Goal: Transaction & Acquisition: Purchase product/service

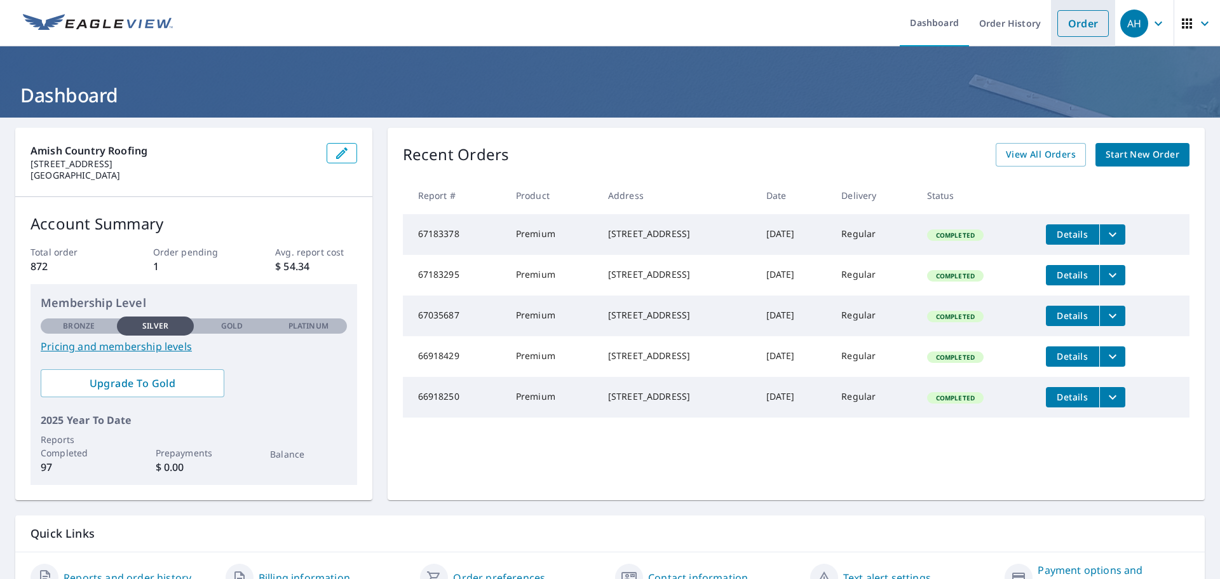
click at [1057, 16] on link "Order" at bounding box center [1082, 23] width 51 height 27
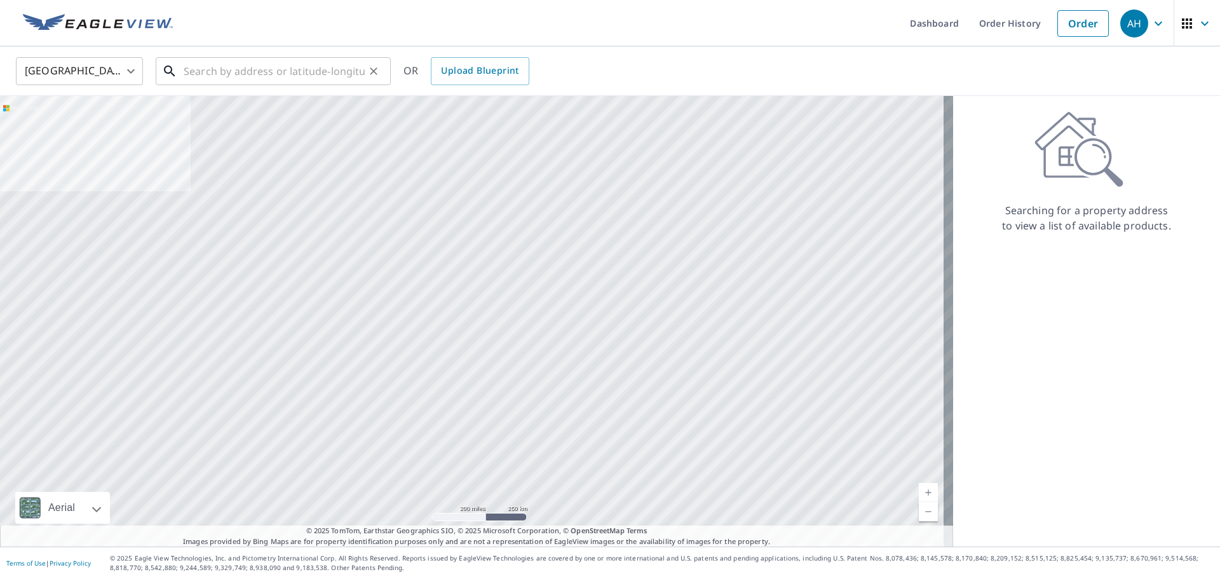
click at [283, 72] on input "text" at bounding box center [274, 71] width 181 height 36
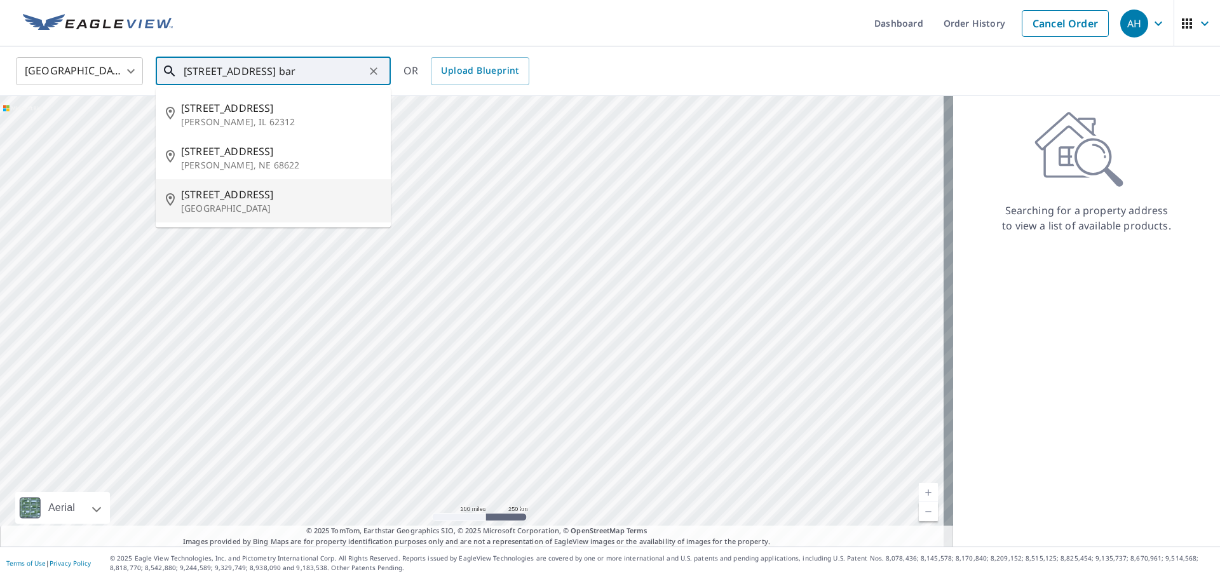
click at [210, 194] on span "[STREET_ADDRESS]" at bounding box center [281, 194] width 200 height 15
type input "[STREET_ADDRESS]"
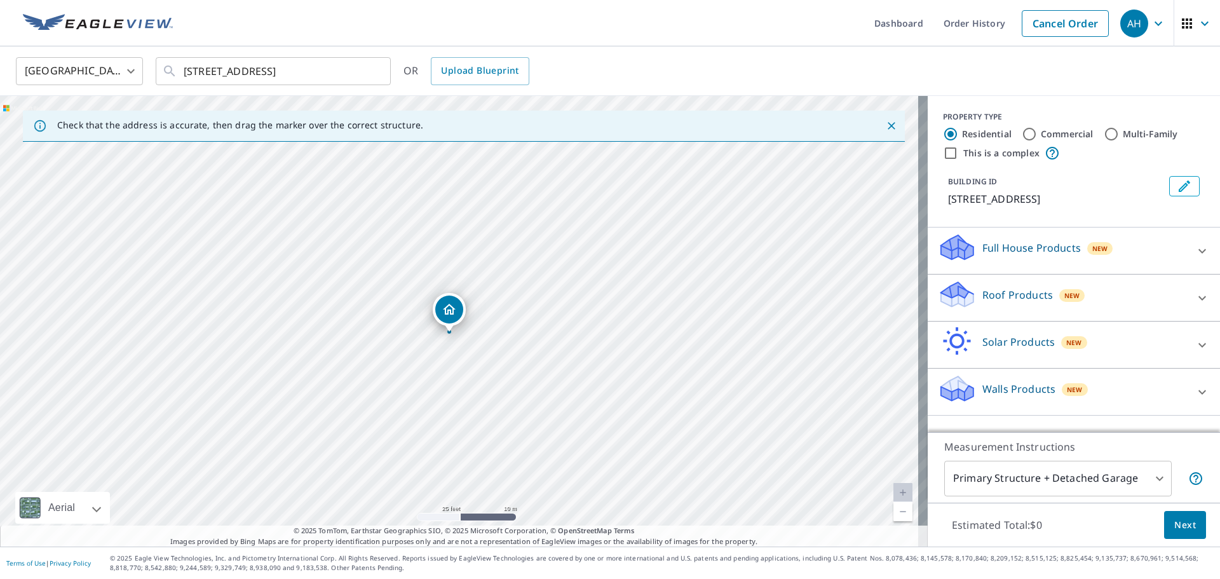
click at [1018, 294] on p "Roof Products" at bounding box center [1017, 294] width 71 height 15
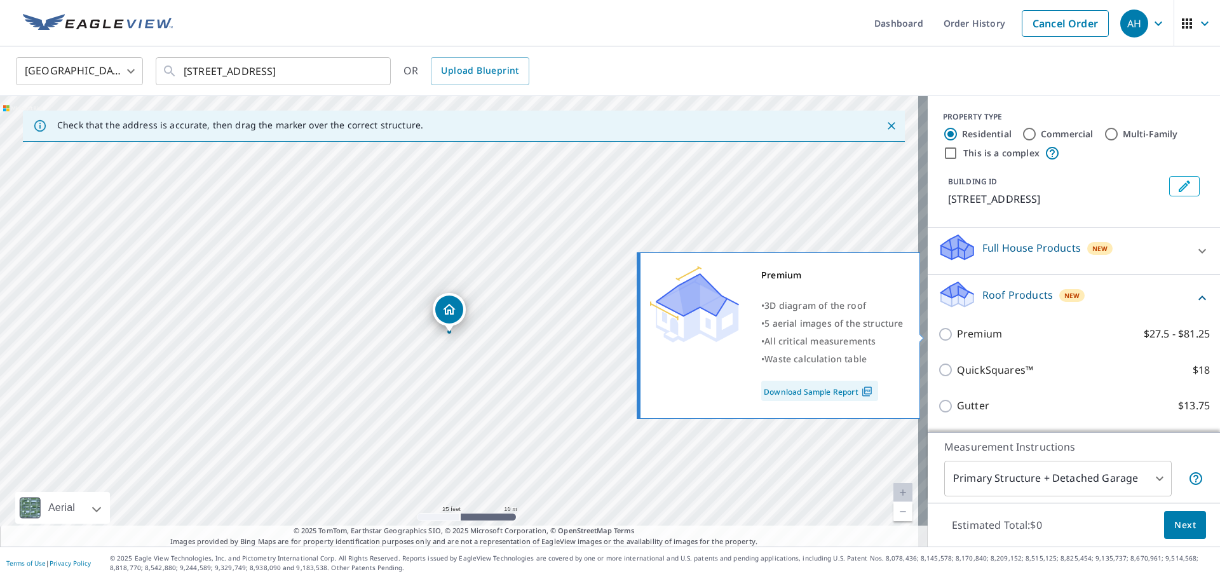
drag, startPoint x: 933, startPoint y: 332, endPoint x: 1003, endPoint y: 346, distance: 70.8
click at [938, 332] on input "Premium $27.5 - $81.25" at bounding box center [947, 334] width 19 height 15
checkbox input "true"
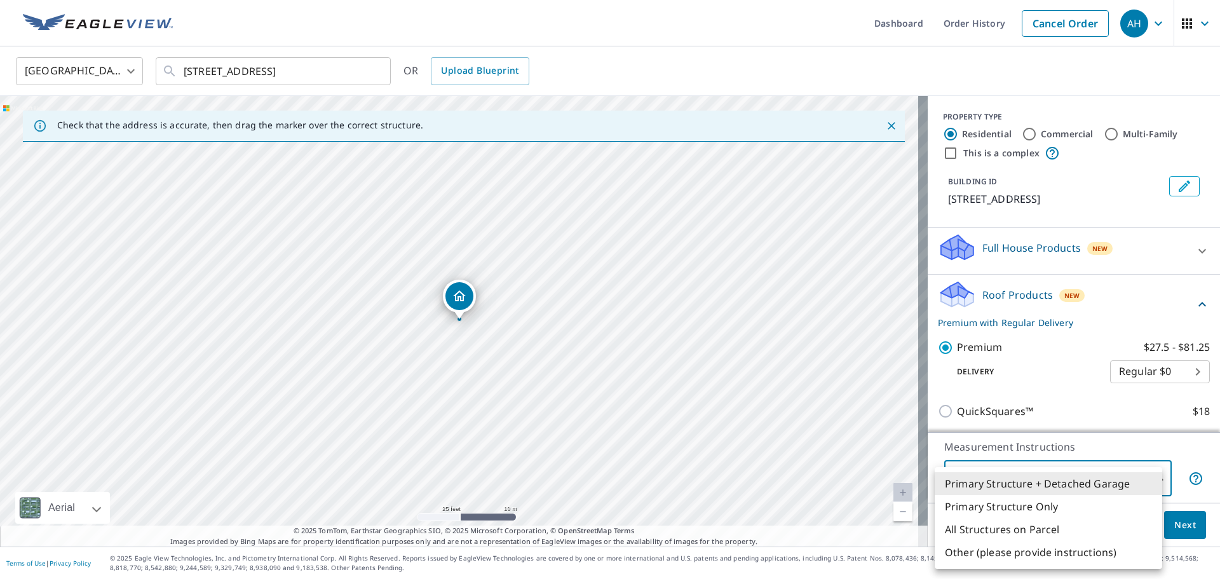
click at [1126, 482] on body "AH AH Dashboard Order History Cancel Order AH [GEOGRAPHIC_DATA] [GEOGRAPHIC_DAT…" at bounding box center [610, 289] width 1220 height 579
drag, startPoint x: 1015, startPoint y: 505, endPoint x: 1148, endPoint y: 518, distance: 133.5
click at [1015, 504] on li "Primary Structure Only" at bounding box center [1048, 506] width 227 height 23
type input "2"
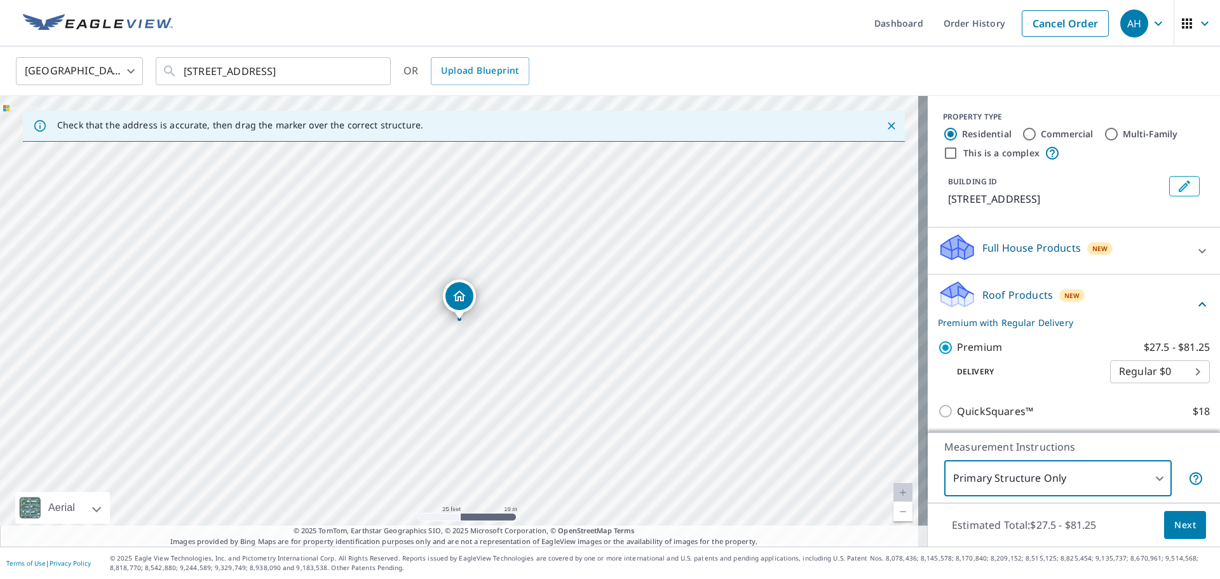
click at [1177, 522] on span "Next" at bounding box center [1185, 525] width 22 height 16
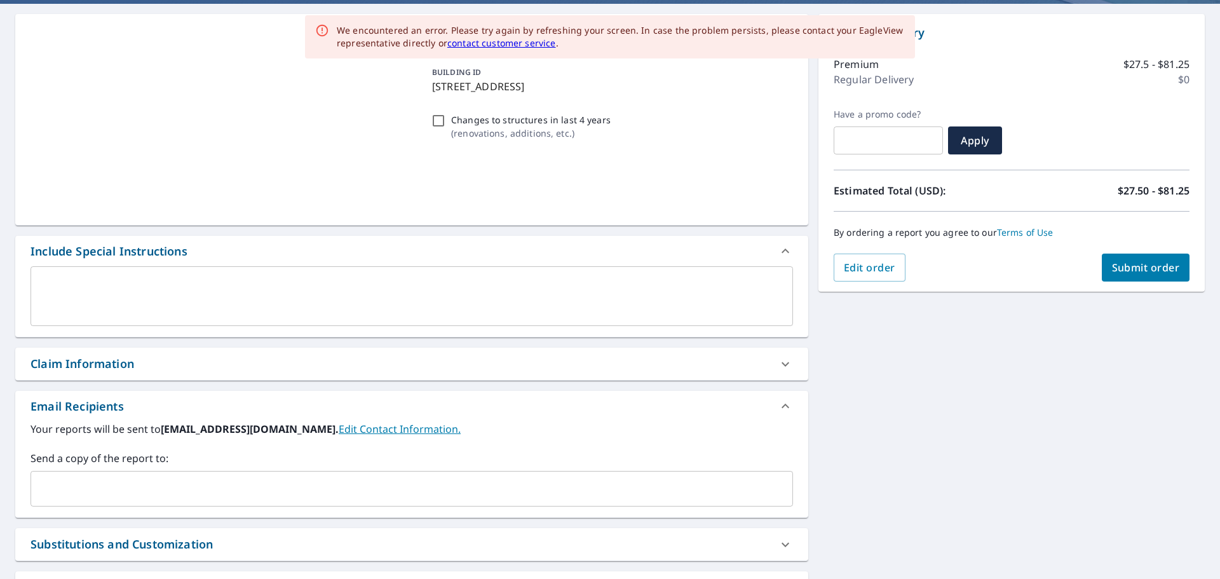
scroll to position [127, 0]
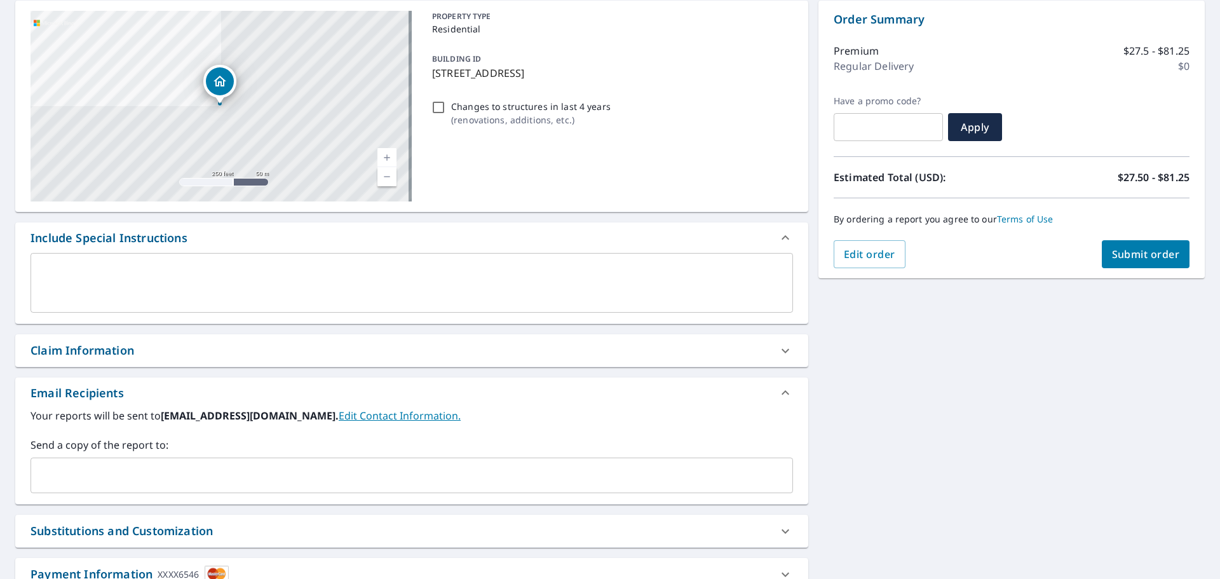
click at [117, 349] on div "Claim Information" at bounding box center [82, 350] width 104 height 17
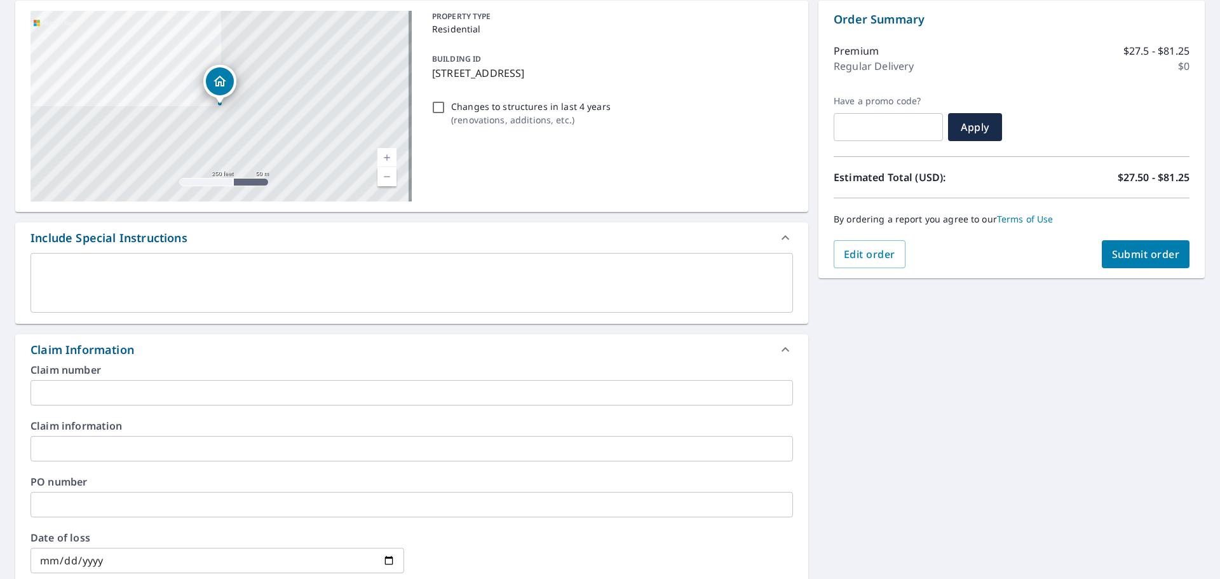
click at [106, 401] on input "text" at bounding box center [411, 392] width 762 height 25
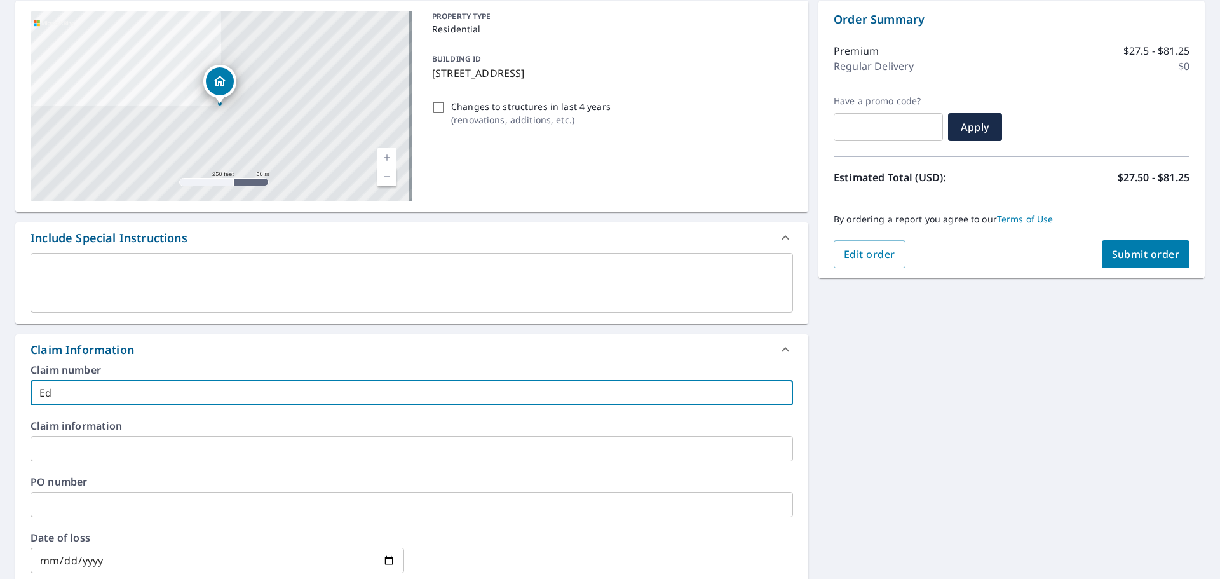
type input "E"
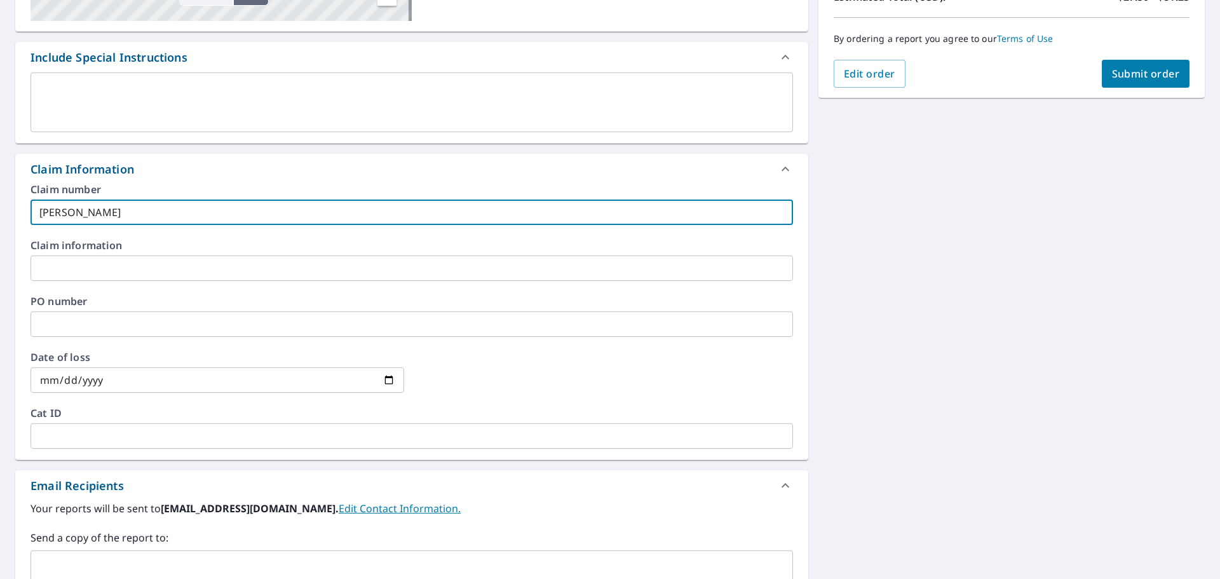
scroll to position [381, 0]
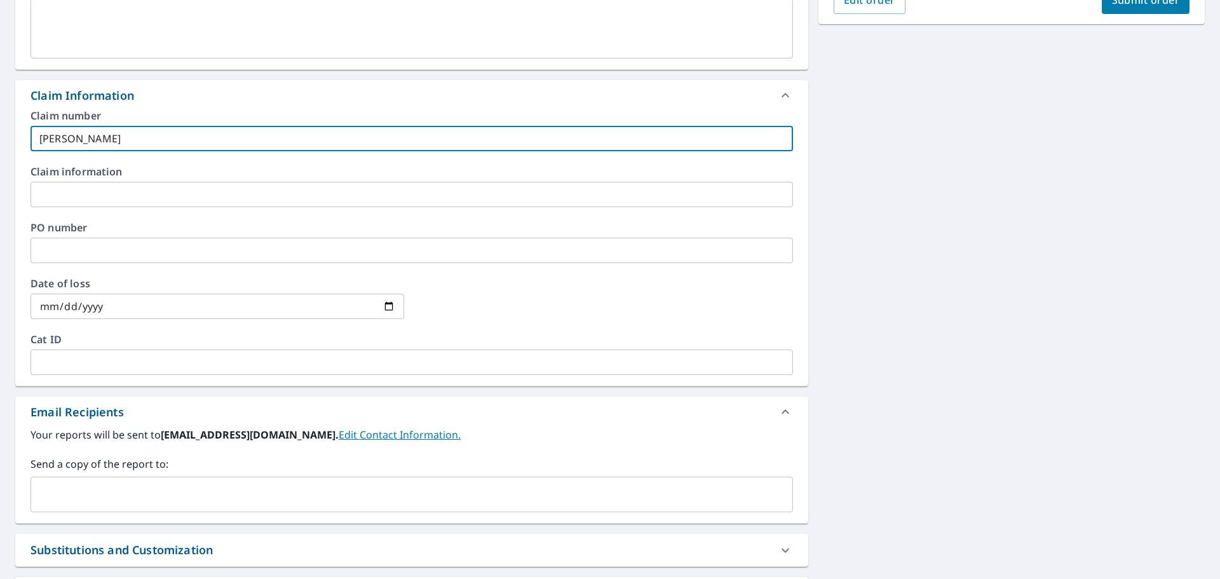
type input "[PERSON_NAME]"
click at [71, 485] on input "text" at bounding box center [402, 494] width 732 height 24
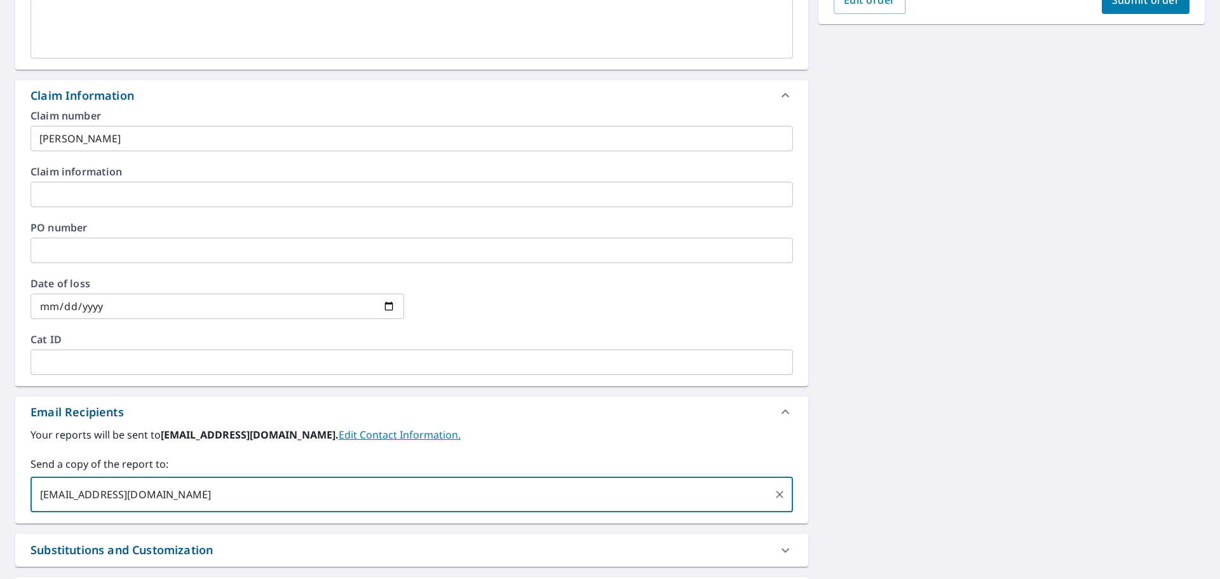
type input "[EMAIL_ADDRESS][DOMAIN_NAME]"
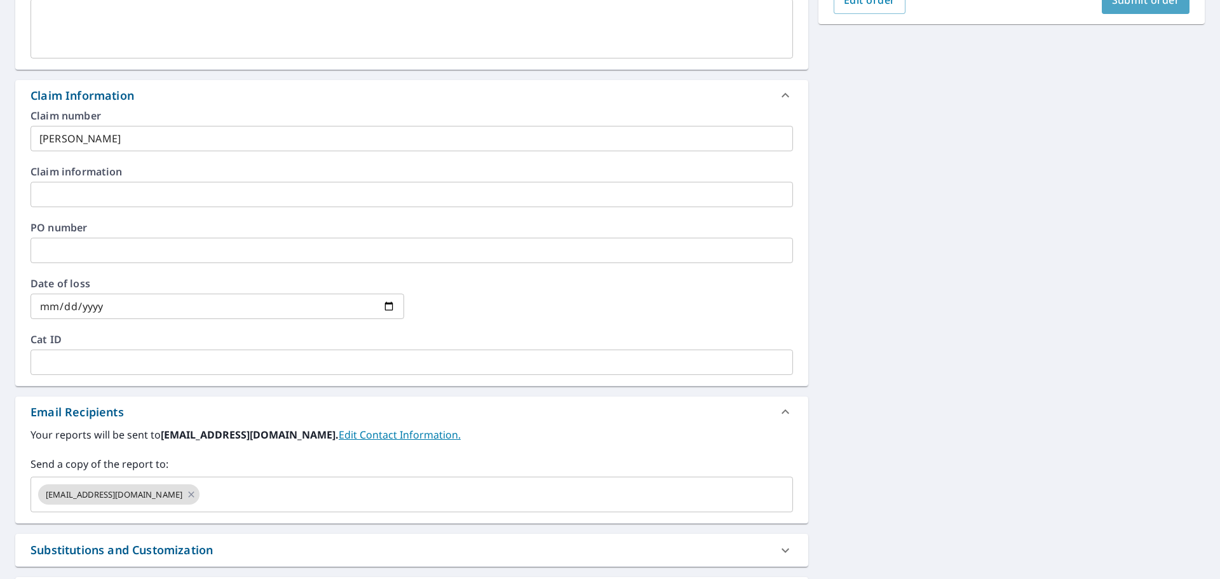
click at [1140, 6] on span "Submit order" at bounding box center [1146, 0] width 68 height 14
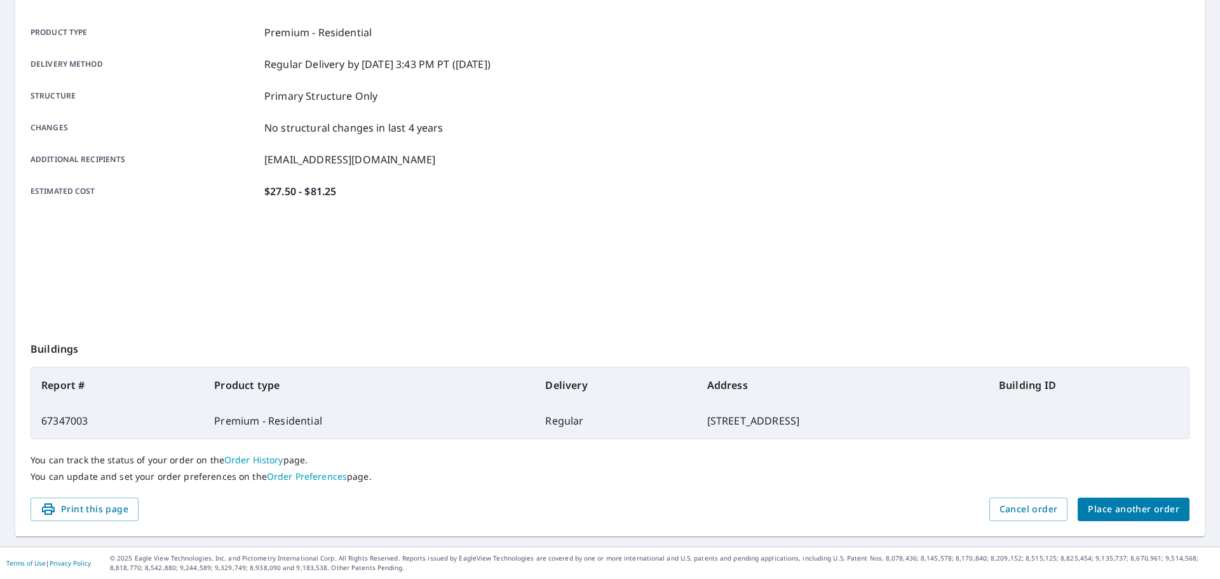
scroll to position [169, 0]
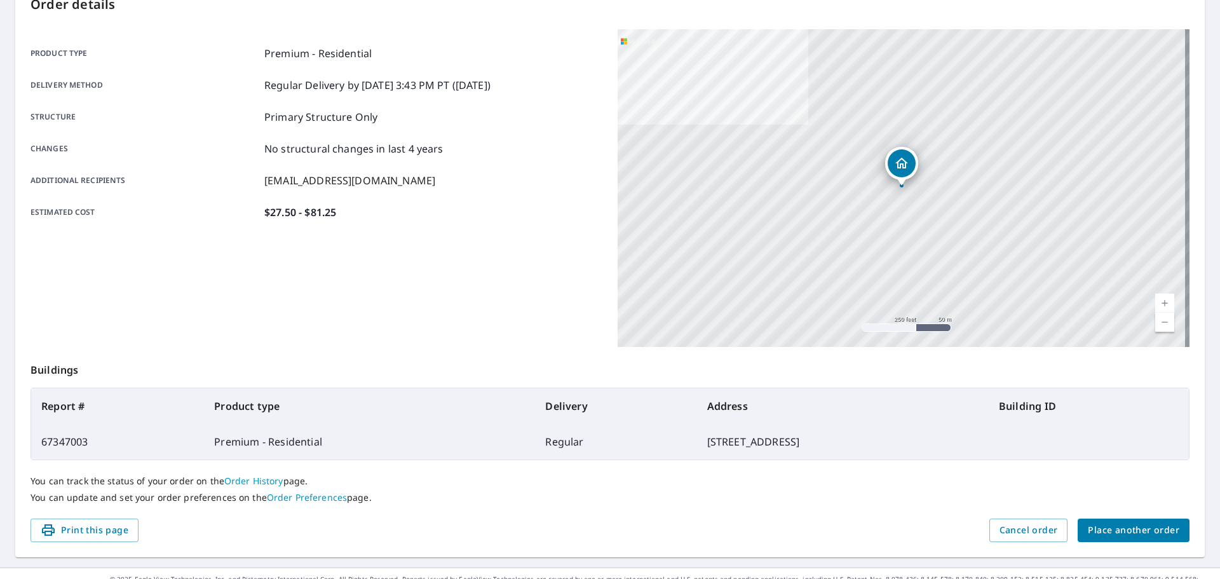
scroll to position [169, 0]
